Goal: Task Accomplishment & Management: Manage account settings

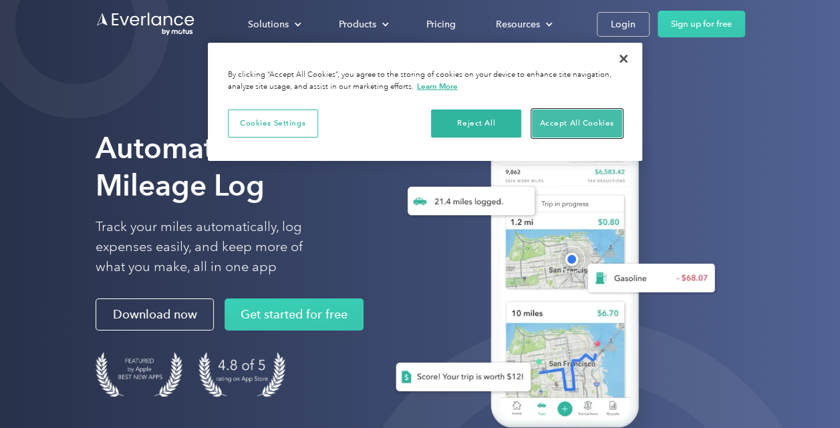
click at [577, 119] on button "Accept All Cookies" at bounding box center [577, 124] width 90 height 28
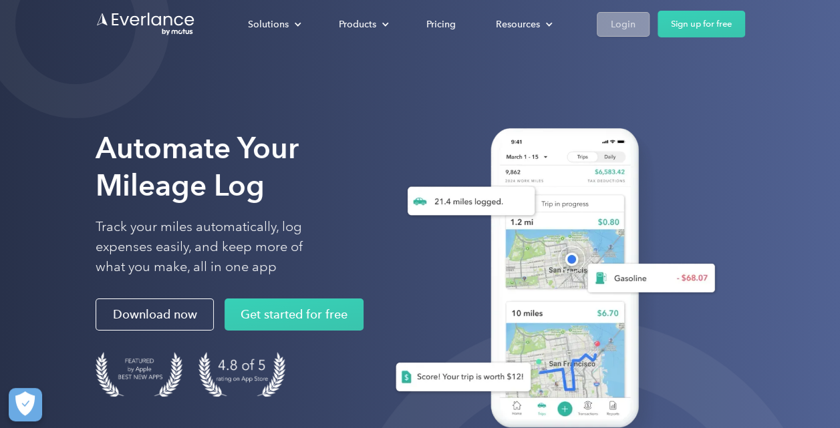
click at [627, 20] on div "Login" at bounding box center [623, 24] width 25 height 17
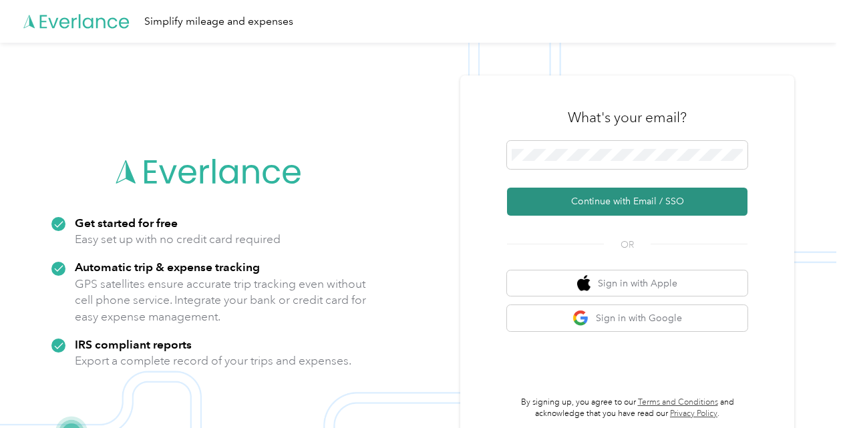
click at [682, 202] on button "Continue with Email / SSO" at bounding box center [627, 202] width 241 height 28
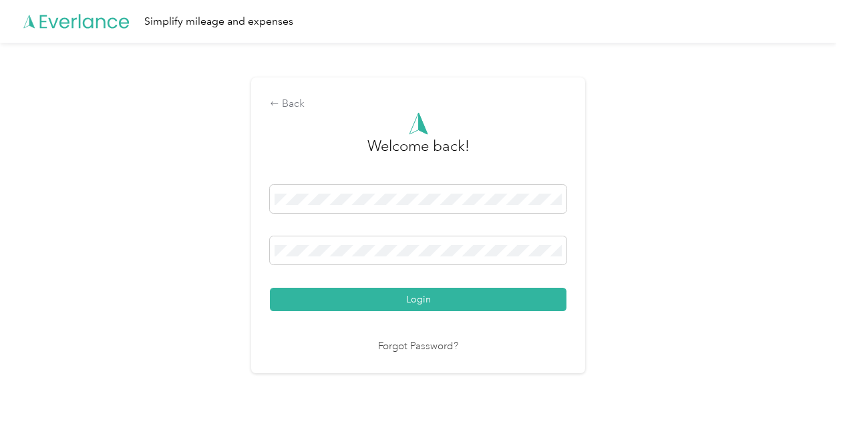
click at [270, 288] on button "Login" at bounding box center [418, 299] width 297 height 23
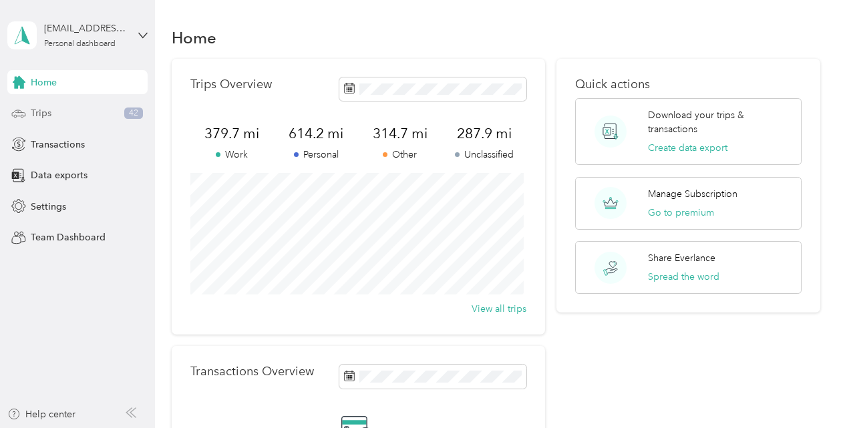
click at [43, 115] on span "Trips" at bounding box center [41, 113] width 21 height 14
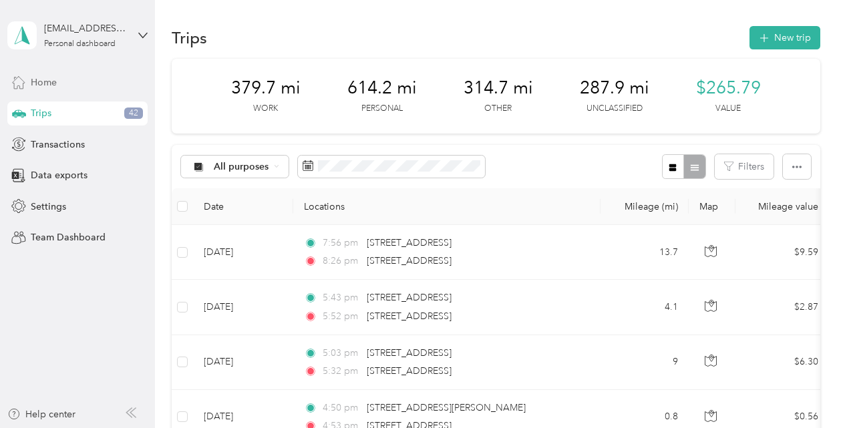
click at [45, 80] on span "Home" at bounding box center [44, 83] width 26 height 14
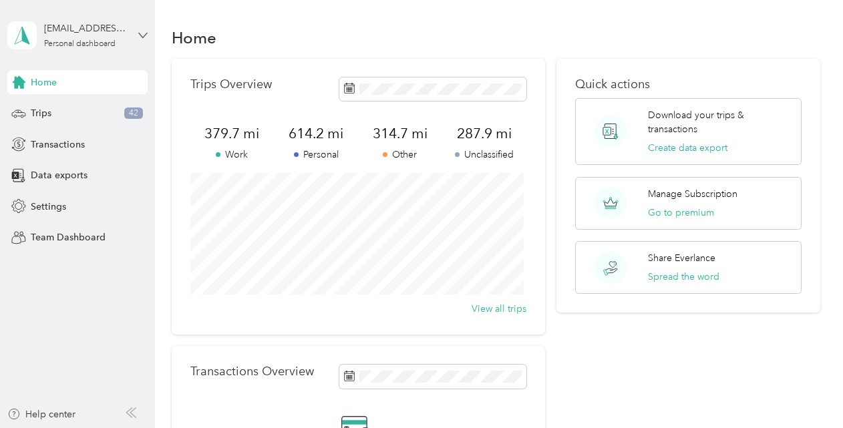
click at [143, 33] on icon at bounding box center [142, 35] width 9 height 9
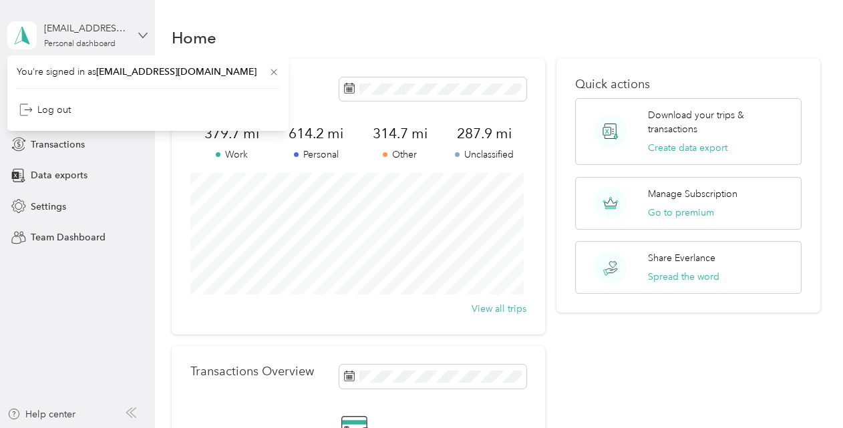
click at [143, 33] on icon at bounding box center [142, 35] width 9 height 9
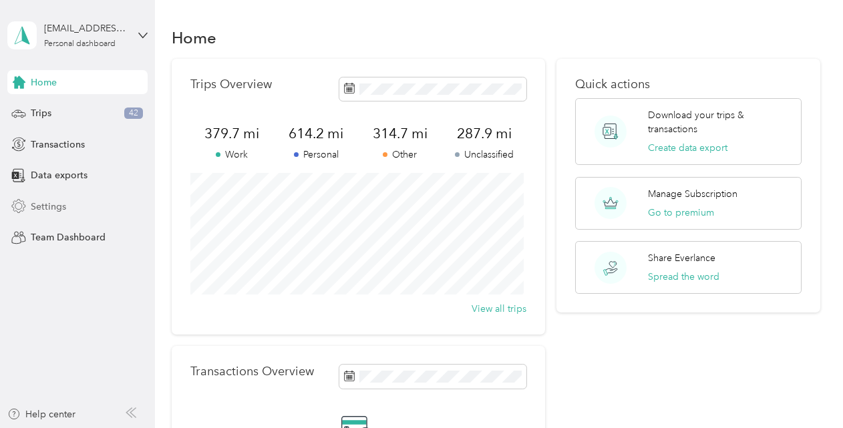
click at [52, 210] on span "Settings" at bounding box center [48, 207] width 35 height 14
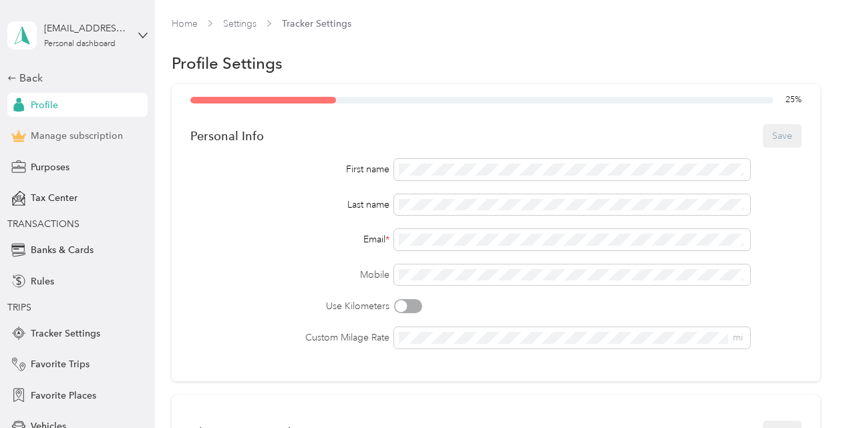
click at [92, 138] on span "Manage subscription" at bounding box center [77, 136] width 92 height 14
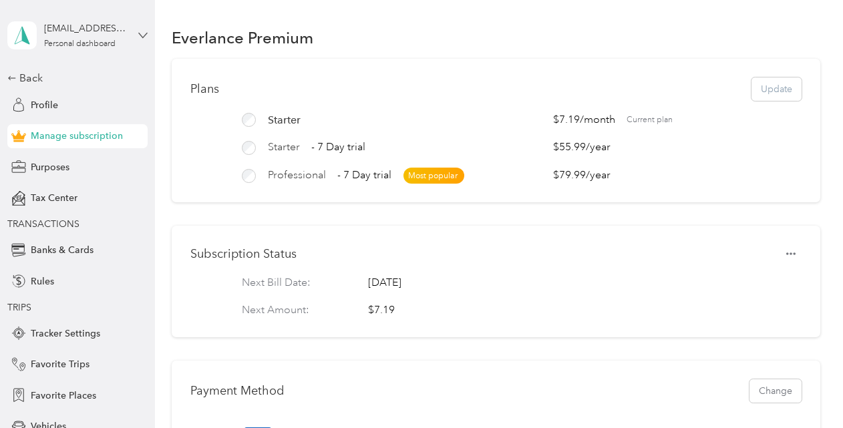
click at [138, 34] on icon at bounding box center [142, 35] width 9 height 9
click at [54, 104] on div "Log out" at bounding box center [39, 102] width 51 height 14
